Goal: Task Accomplishment & Management: Manage account settings

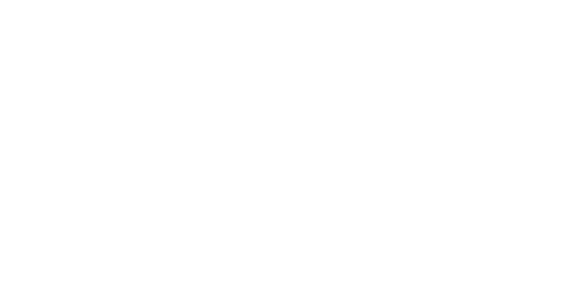
drag, startPoint x: 329, startPoint y: 92, endPoint x: 331, endPoint y: 89, distance: 3.5
click at [330, 91] on div at bounding box center [283, 148] width 566 height 297
click at [350, 97] on div at bounding box center [283, 148] width 566 height 297
drag, startPoint x: 266, startPoint y: 12, endPoint x: 279, endPoint y: 7, distance: 14.4
click at [277, 9] on div at bounding box center [283, 148] width 566 height 297
